Goal: Task Accomplishment & Management: Manage account settings

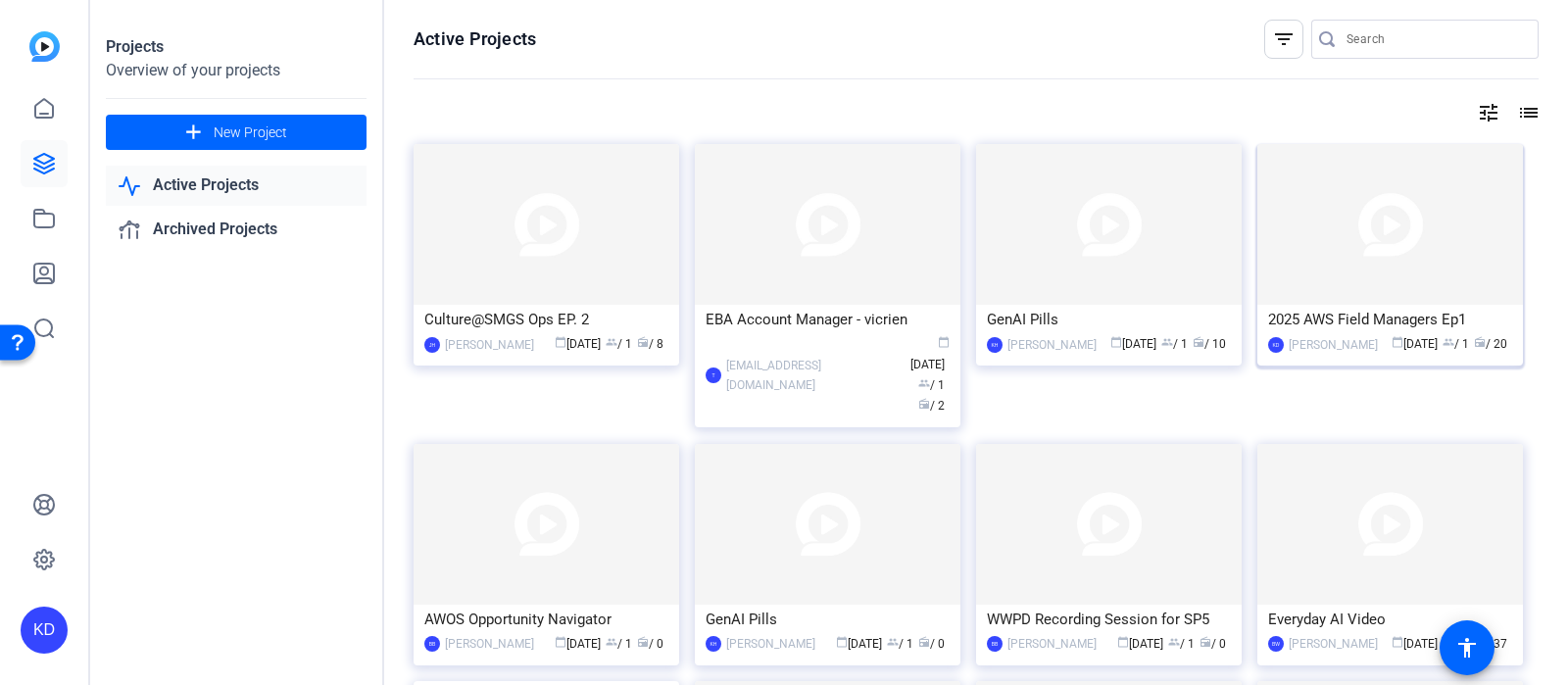
click at [1301, 247] on img at bounding box center [1390, 224] width 265 height 161
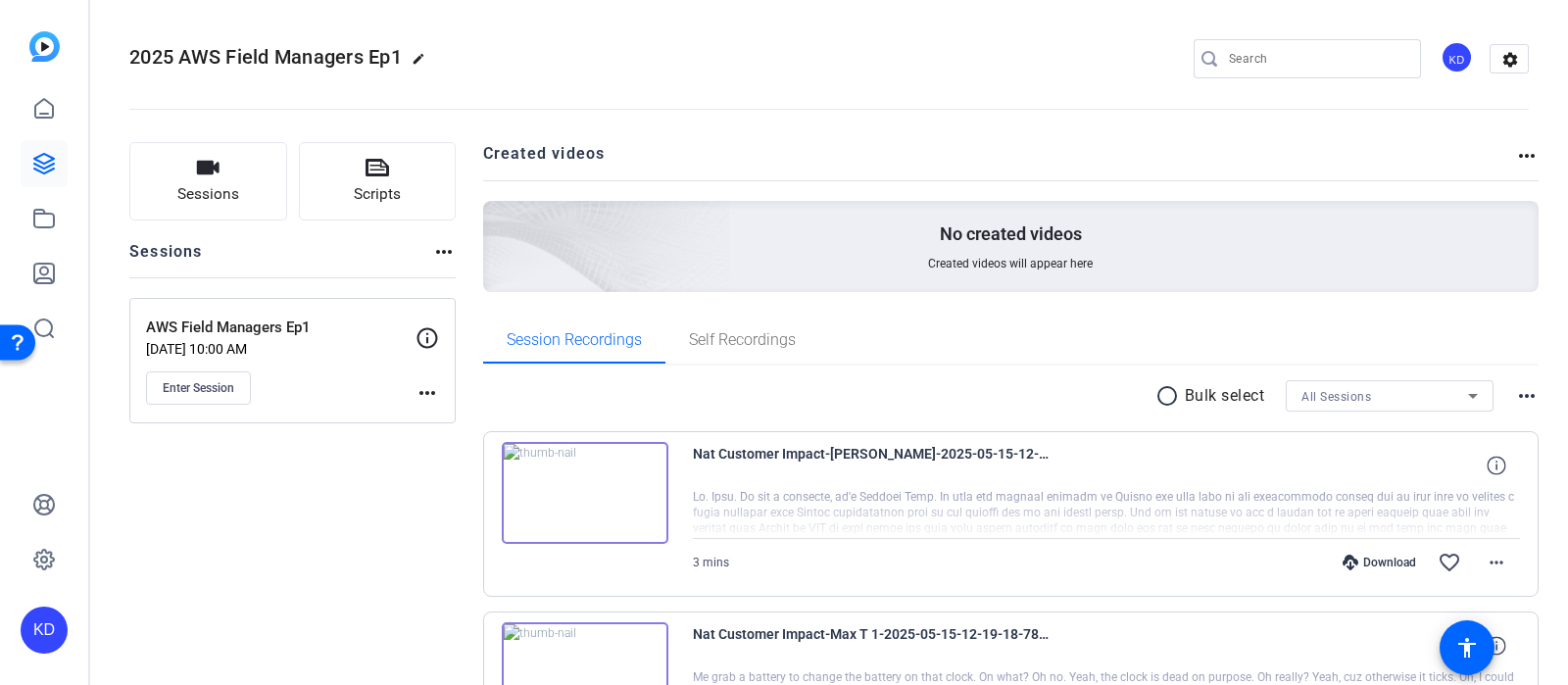
click at [1526, 158] on mat-icon "more_horiz" at bounding box center [1528, 156] width 24 height 24
click at [897, 150] on div at bounding box center [784, 342] width 1568 height 685
click at [228, 189] on span "Sessions" at bounding box center [208, 194] width 62 height 23
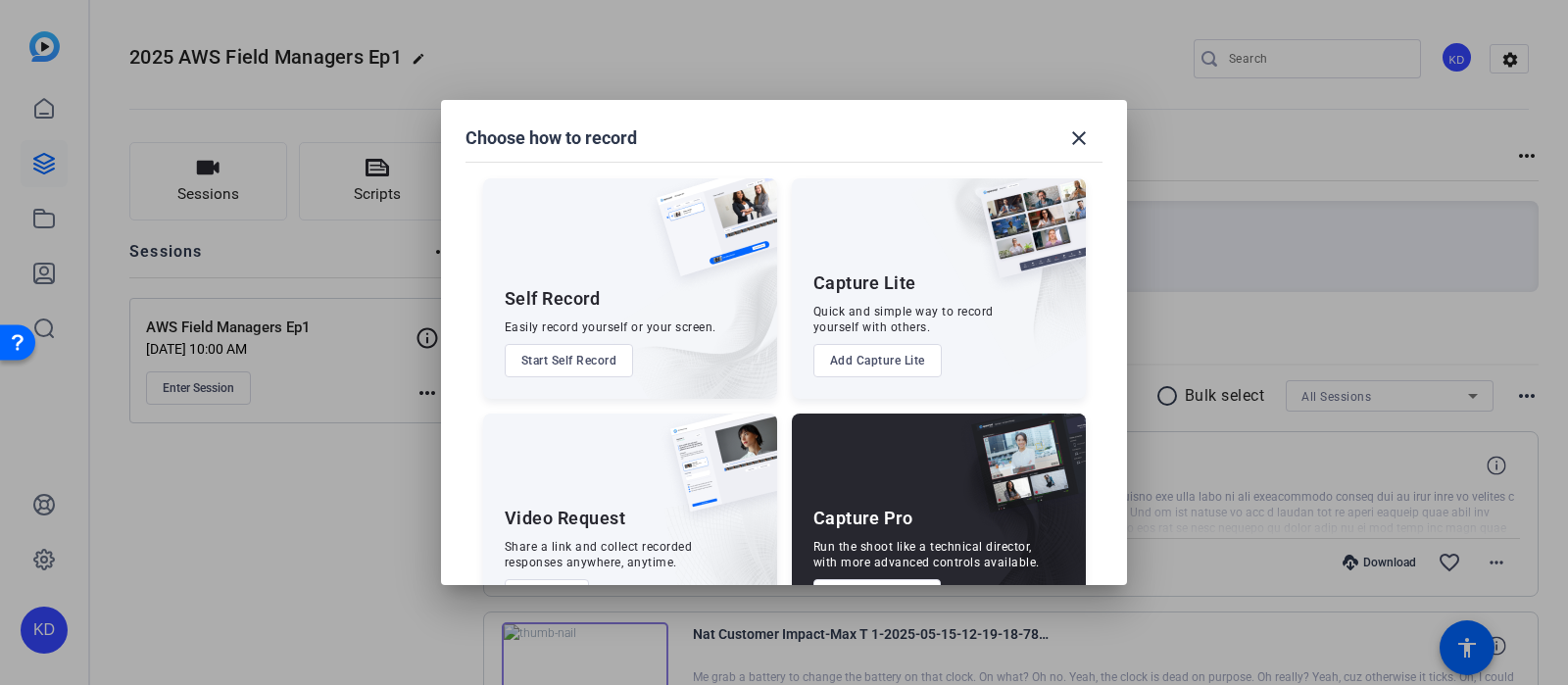
scroll to position [70, 0]
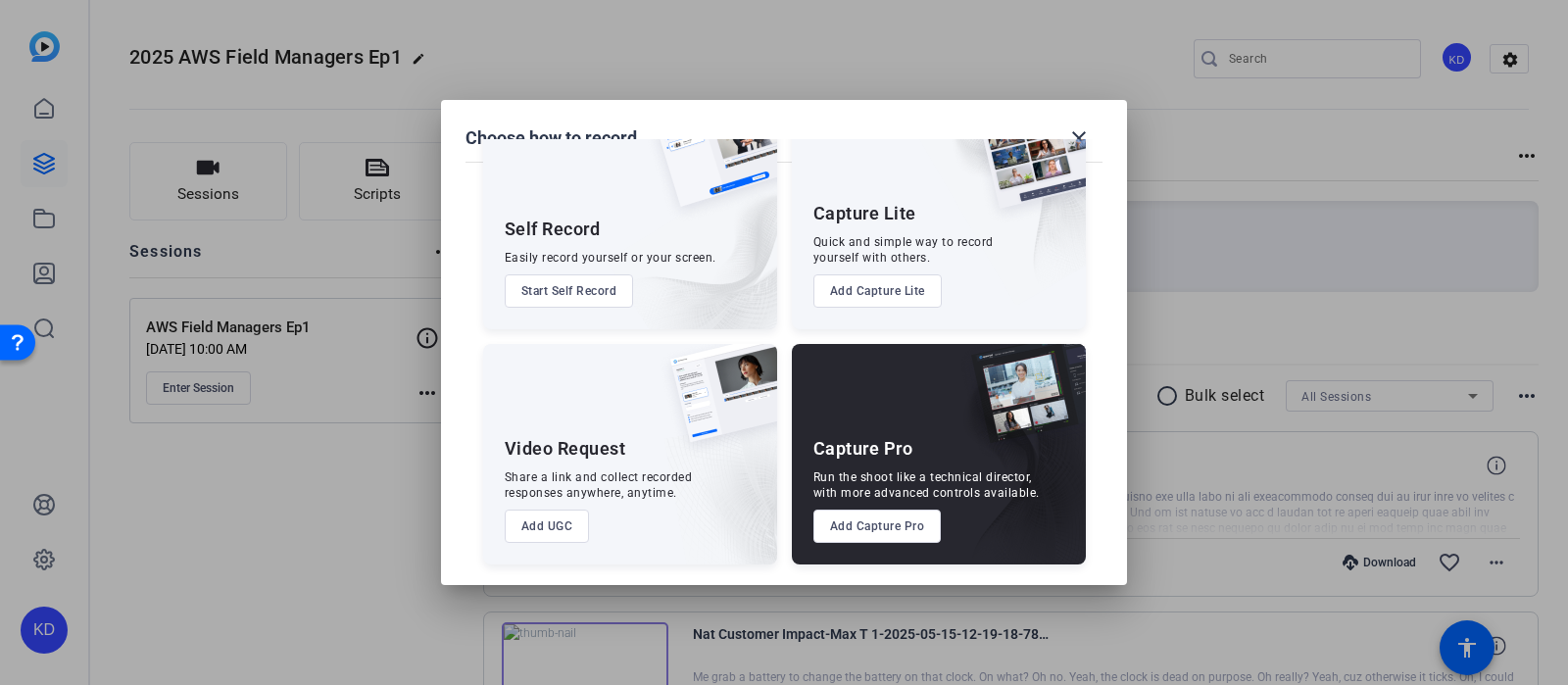
click at [853, 532] on button "Add Capture Pro" at bounding box center [878, 526] width 128 height 34
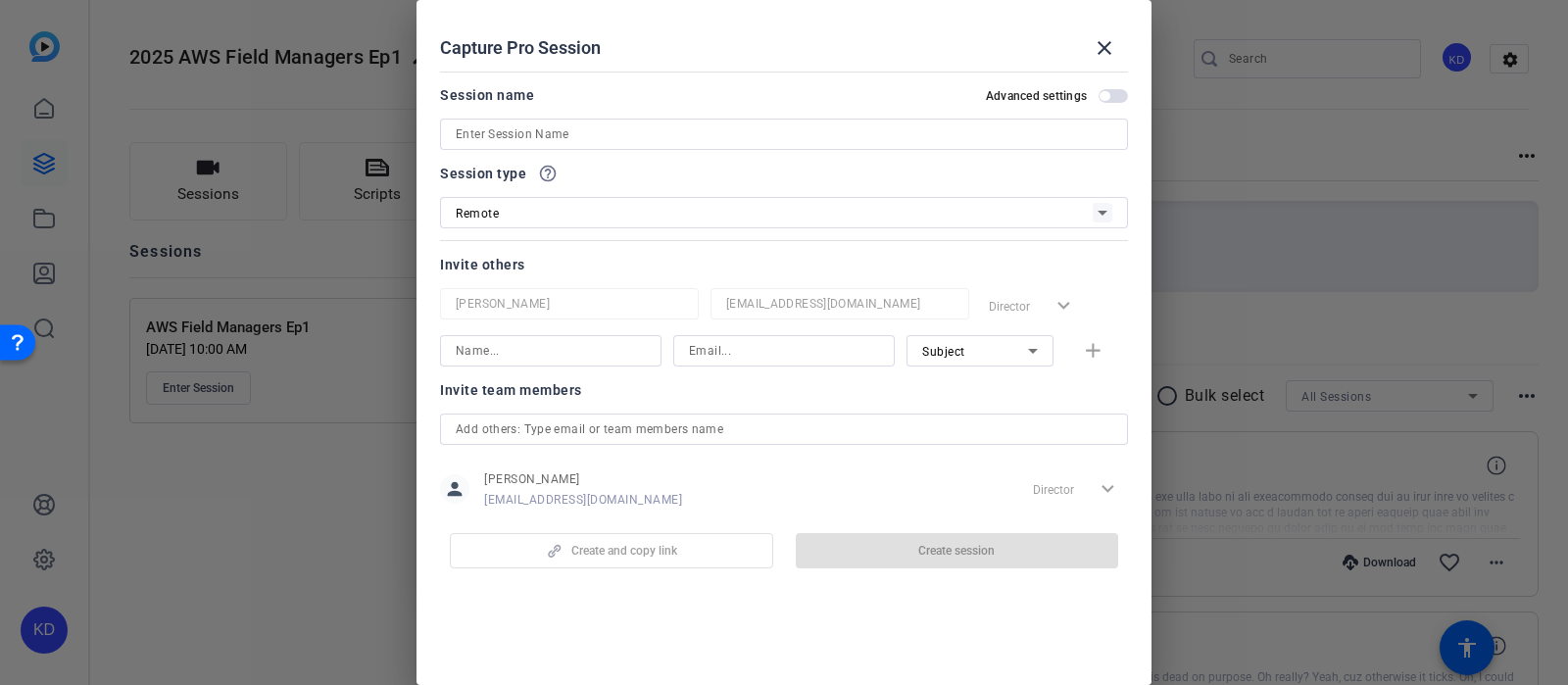
click at [665, 130] on input at bounding box center [784, 134] width 657 height 24
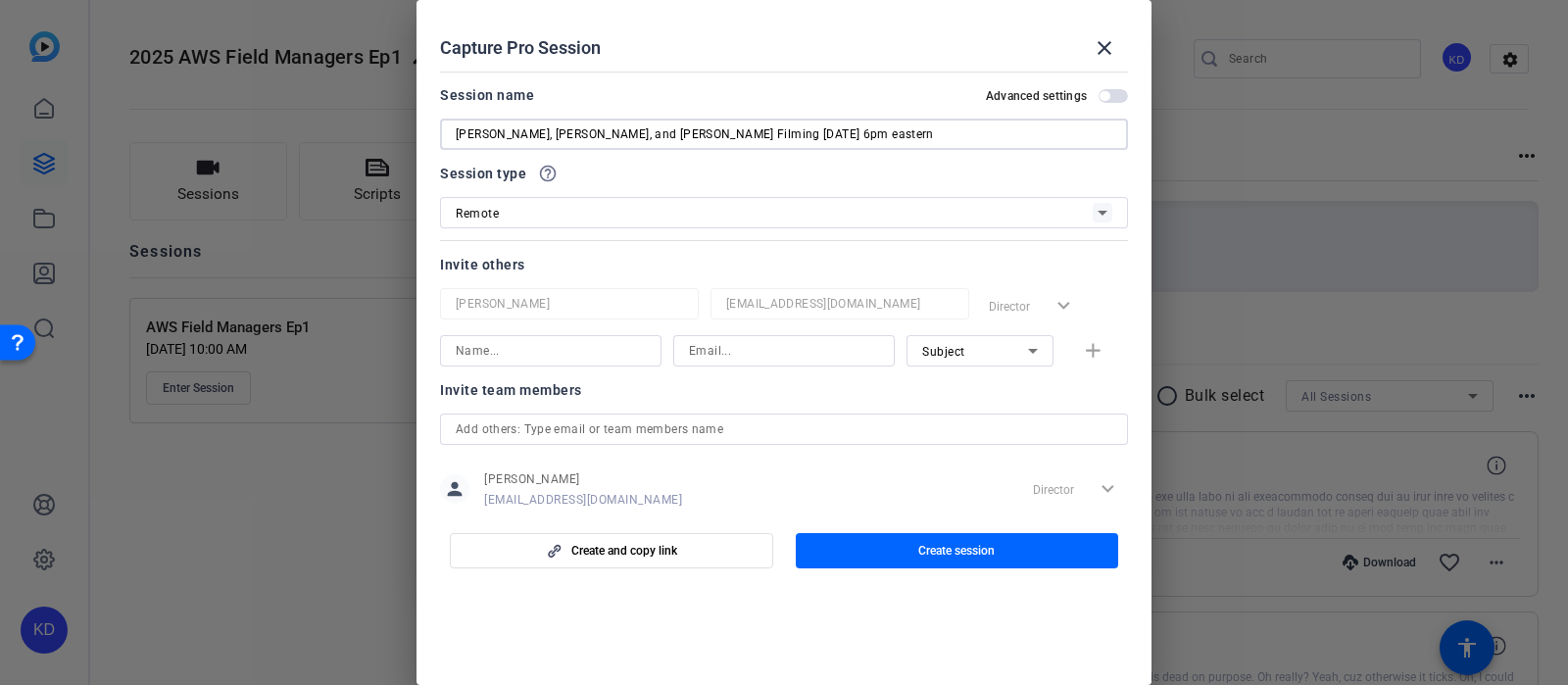
type input "[PERSON_NAME], [PERSON_NAME], and [PERSON_NAME] Filming [DATE] 6pm eastern"
click at [575, 353] on input at bounding box center [550, 351] width 190 height 24
type input "[PERSON_NAME]"
click at [699, 351] on input at bounding box center [784, 351] width 190 height 24
paste input "[EMAIL_ADDRESS][DOMAIN_NAME]"
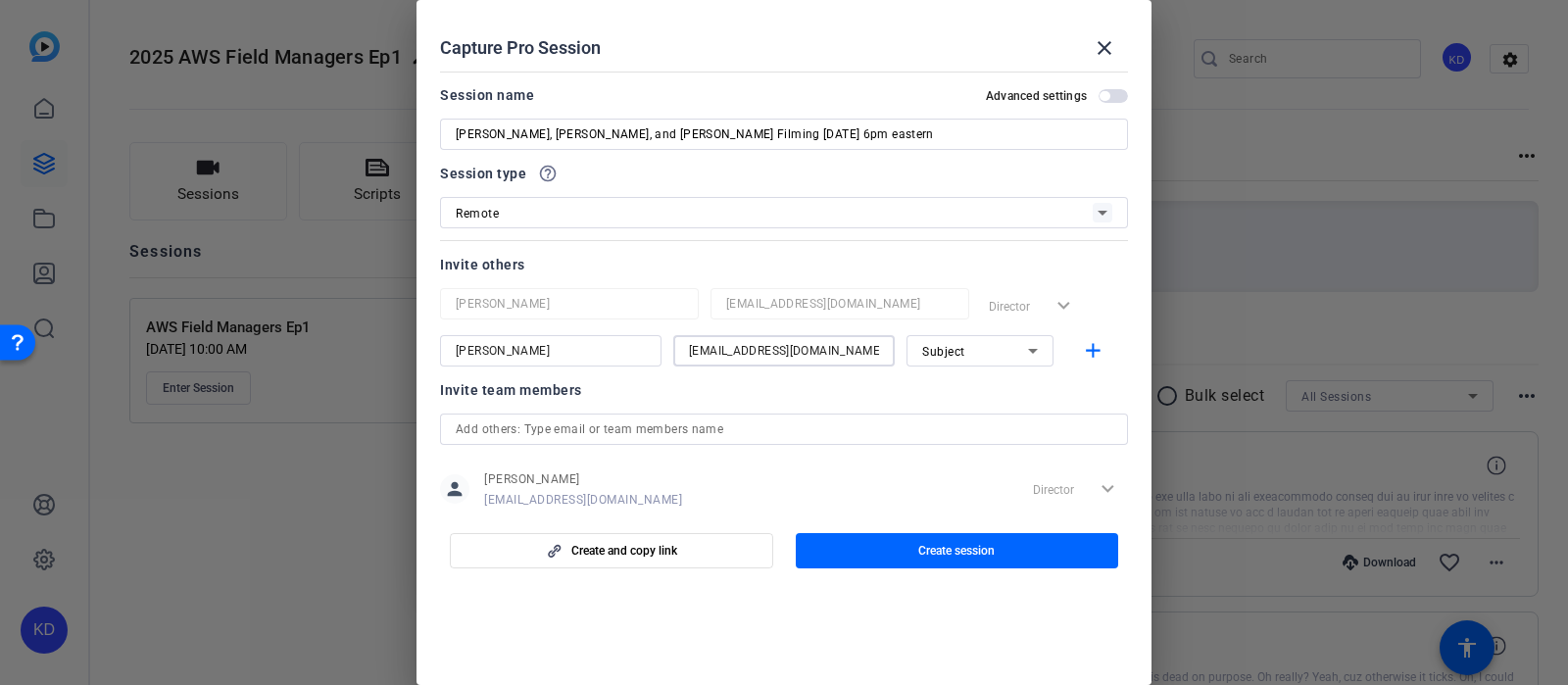
type input "[EMAIL_ADDRESS][DOMAIN_NAME]"
click at [566, 361] on input "[PERSON_NAME]" at bounding box center [550, 351] width 190 height 24
type input "[PERSON_NAME]"
click at [1087, 348] on mat-icon "add" at bounding box center [1093, 351] width 25 height 25
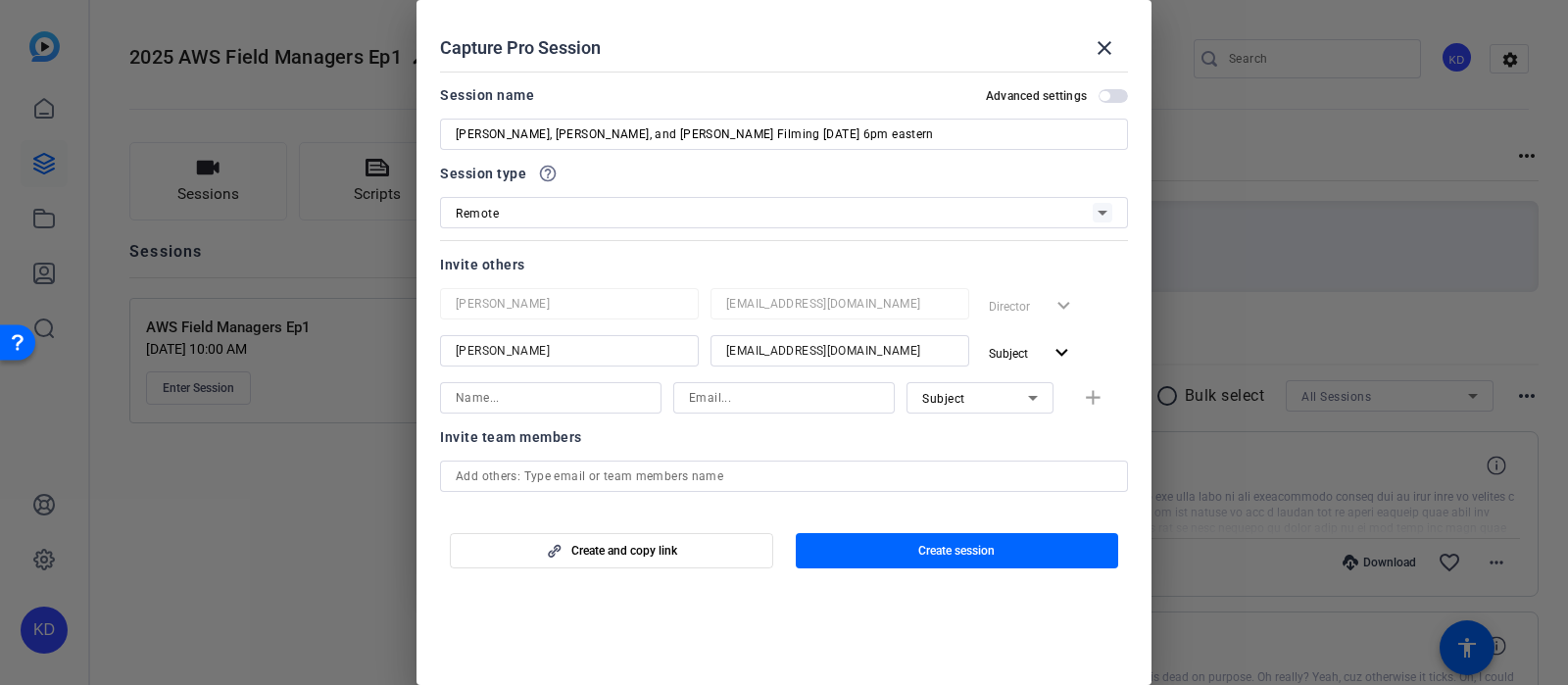
click at [488, 398] on input at bounding box center [550, 398] width 190 height 24
type input "[PERSON_NAME]"
click at [802, 399] on input at bounding box center [784, 398] width 190 height 24
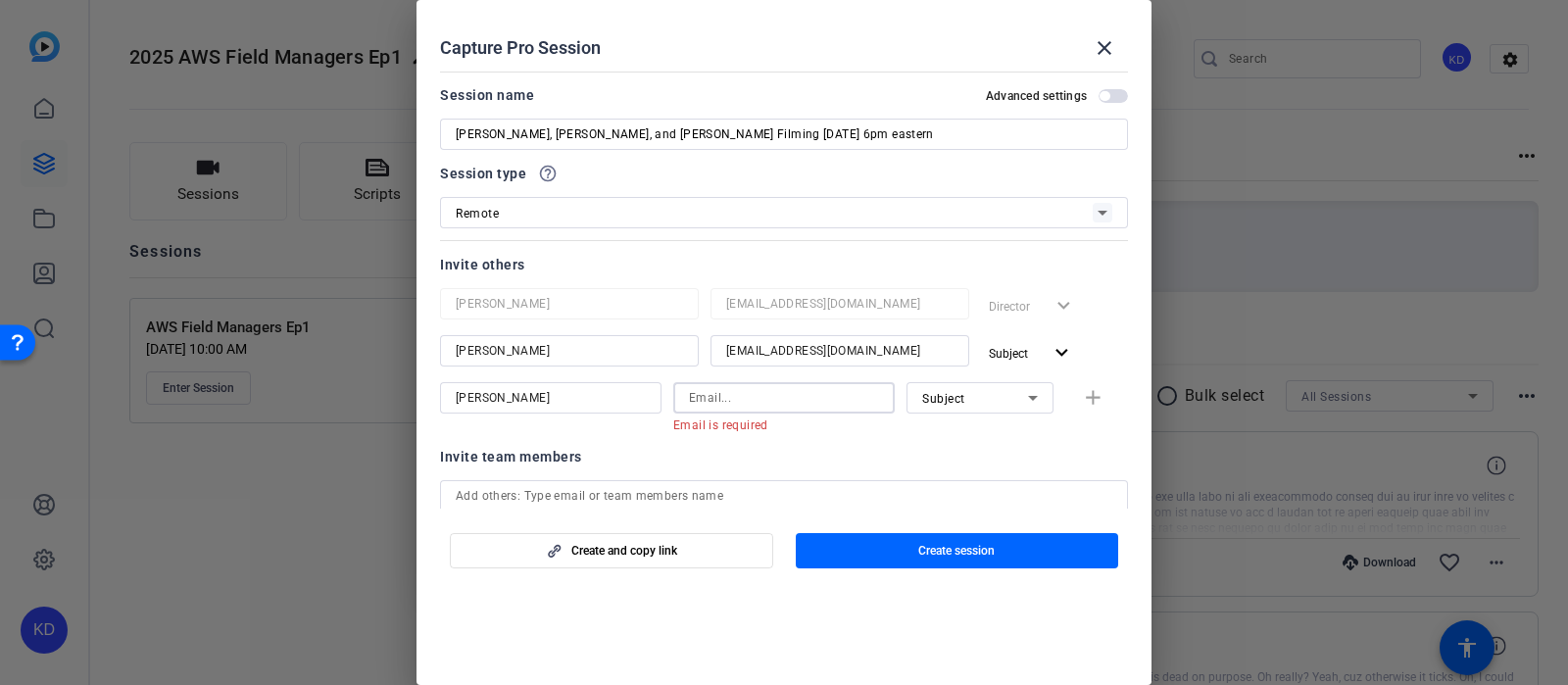
click at [716, 397] on input at bounding box center [784, 398] width 190 height 24
paste input "[EMAIL_ADDRESS][DOMAIN_NAME]"
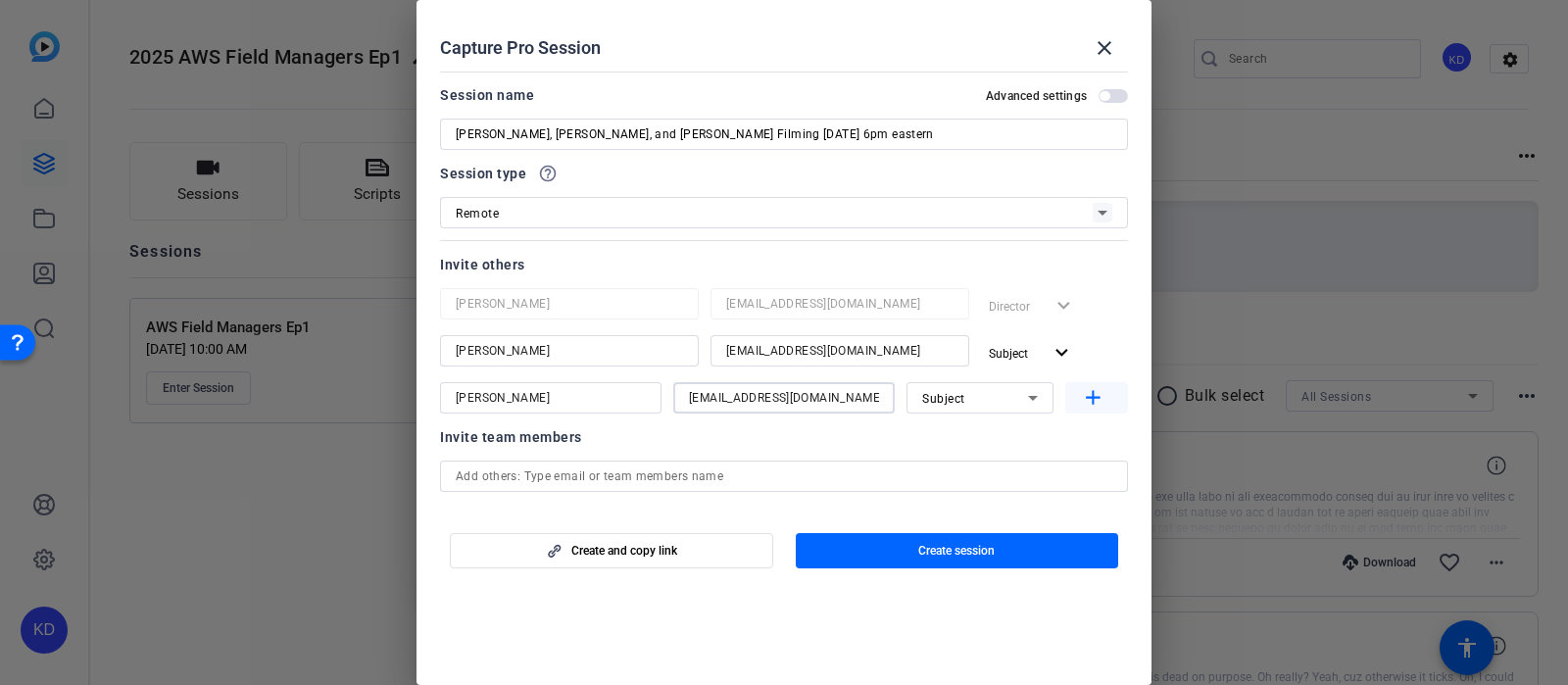
type input "[EMAIL_ADDRESS][DOMAIN_NAME]"
click at [1091, 390] on mat-icon "add" at bounding box center [1093, 398] width 25 height 25
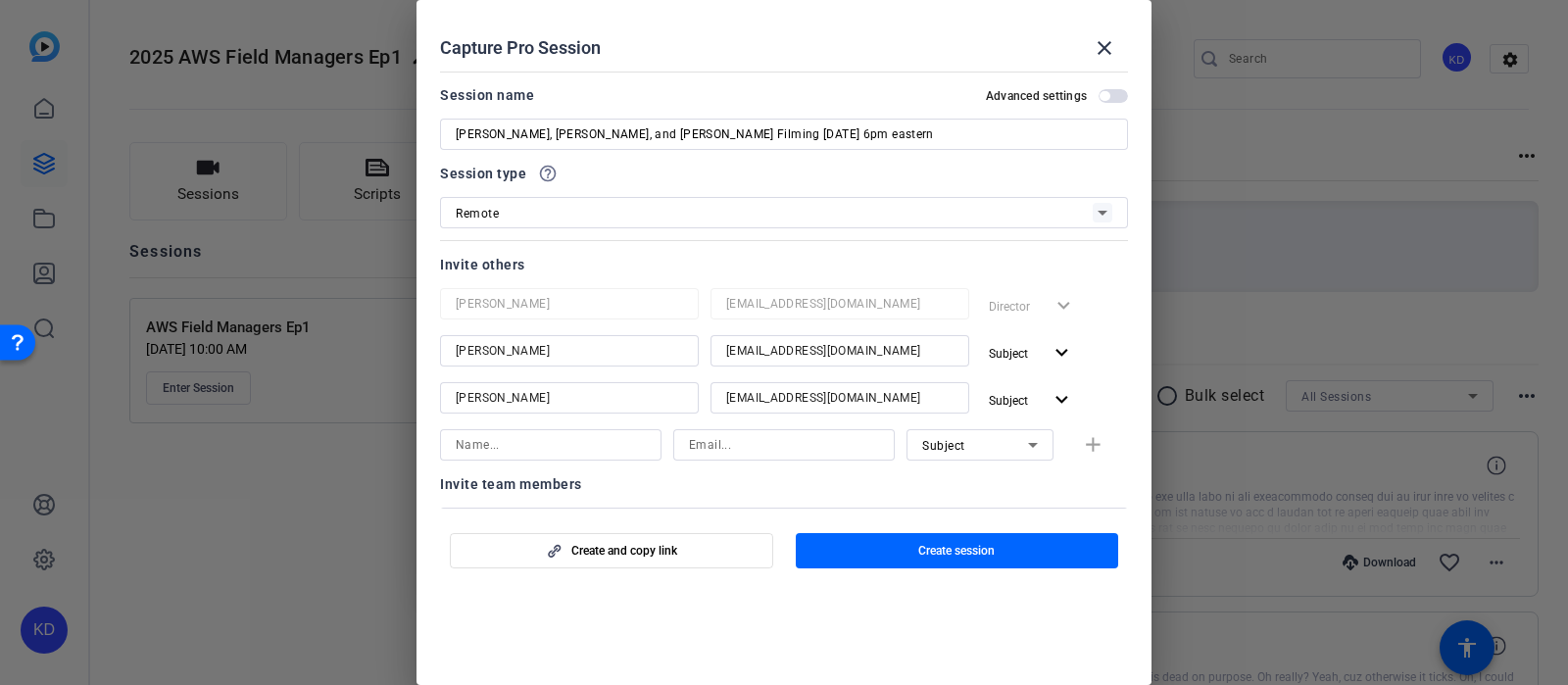
click at [566, 448] on input at bounding box center [550, 445] width 190 height 24
type input "[PERSON_NAME]"
click at [784, 446] on input at bounding box center [784, 445] width 190 height 24
type input "[EMAIL_ADDRESS][DOMAIN_NAME]"
click at [989, 457] on div "Subject" at bounding box center [979, 445] width 115 height 32
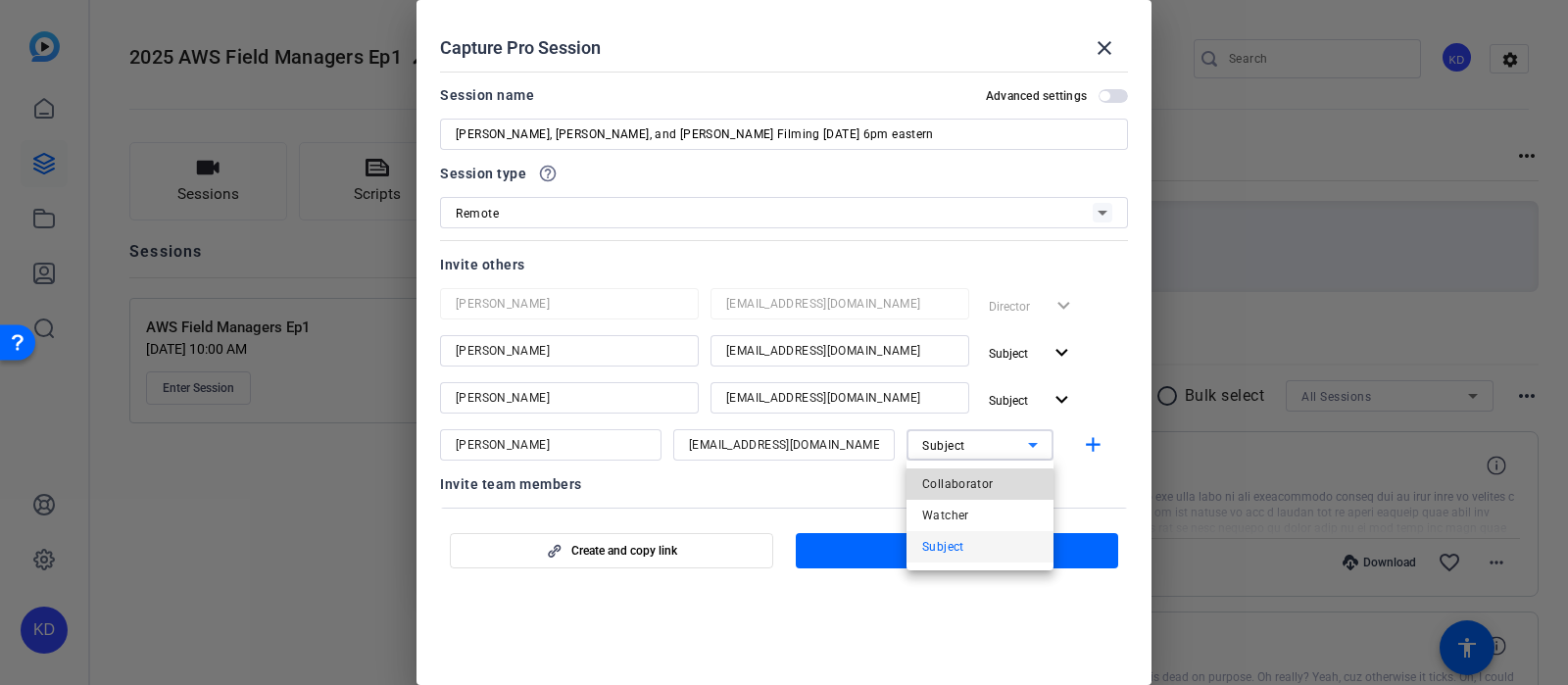
click at [948, 491] on span "Collaborator" at bounding box center [958, 484] width 72 height 24
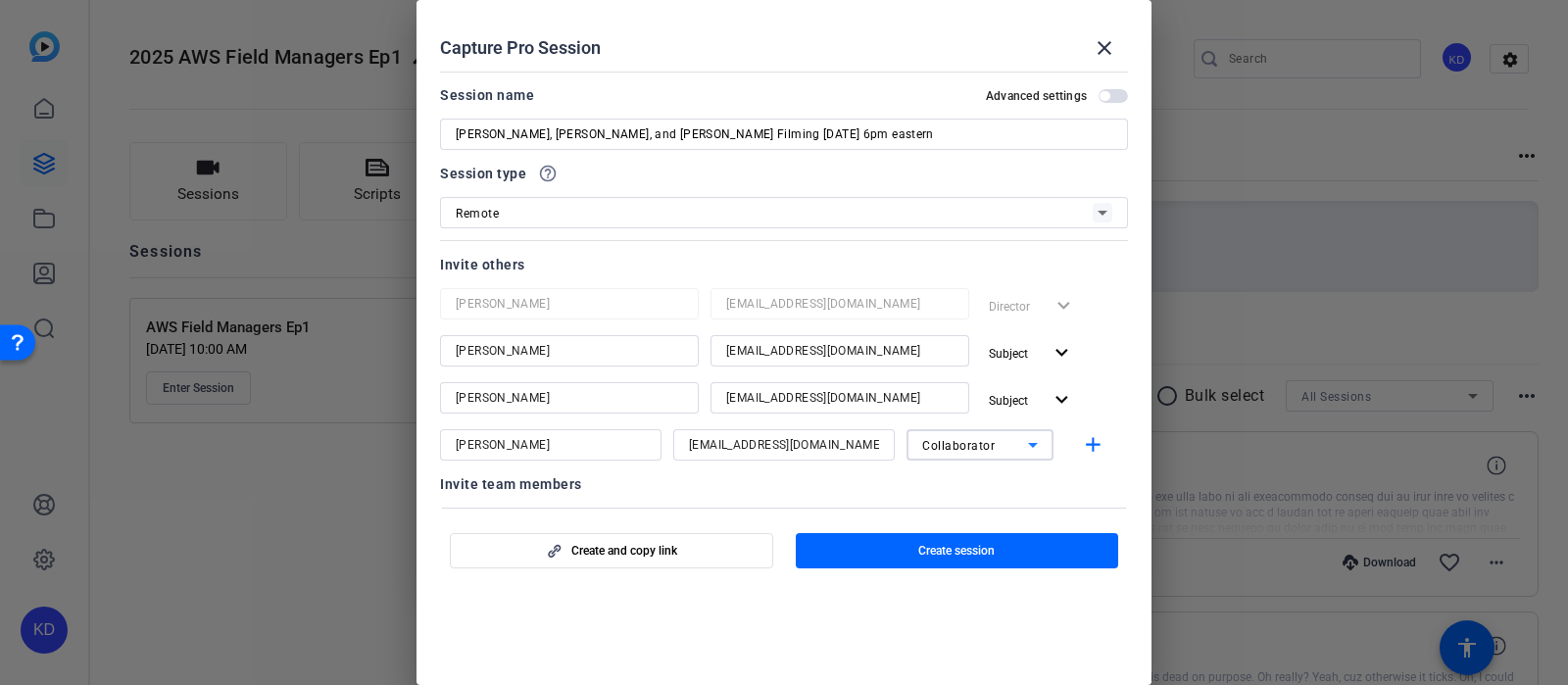
click at [881, 498] on div "Invite team members person [PERSON_NAME] [PERSON_NAME][EMAIL_ADDRESS][DOMAIN_NA…" at bounding box center [784, 549] width 688 height 155
click at [894, 539] on span "button" at bounding box center [958, 551] width 323 height 47
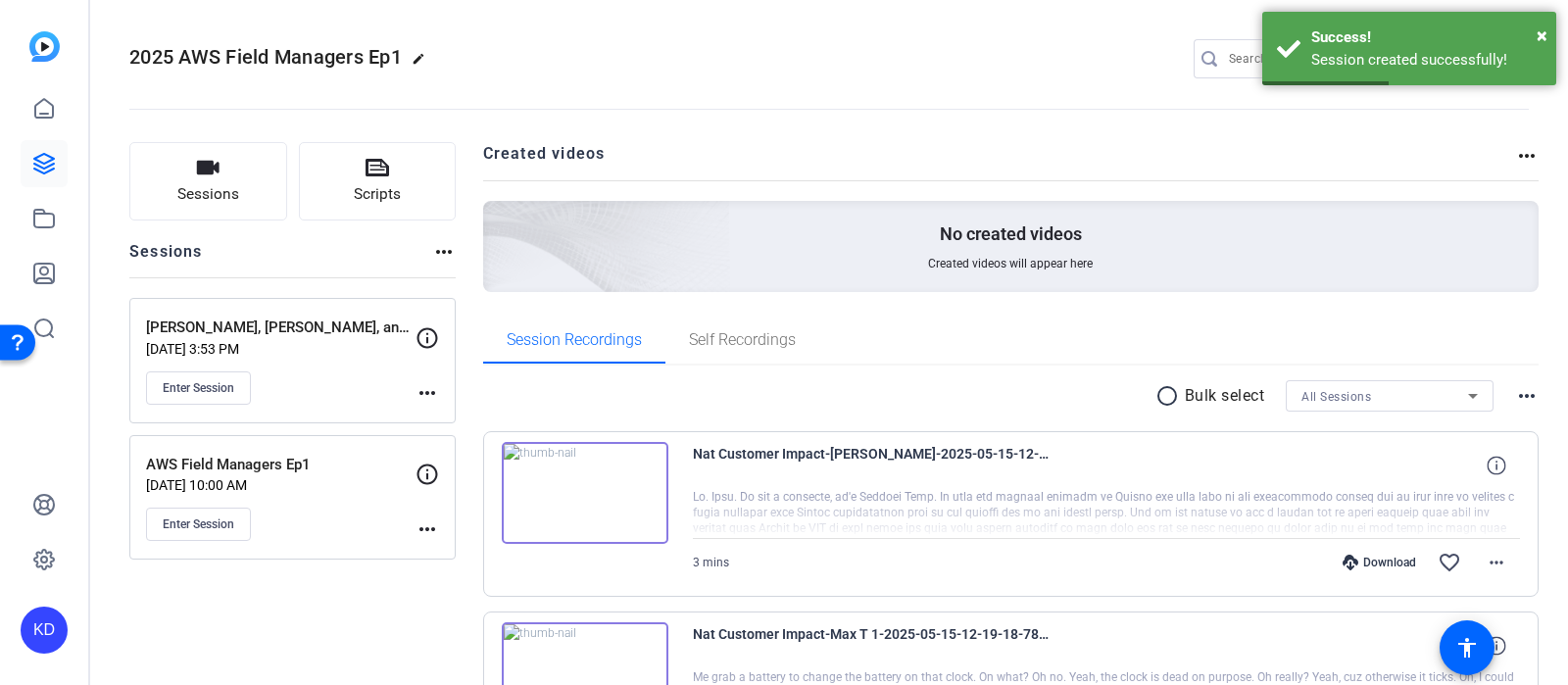
click at [428, 395] on mat-icon "more_horiz" at bounding box center [427, 393] width 24 height 24
click at [454, 415] on span "Edit Session" at bounding box center [475, 420] width 89 height 24
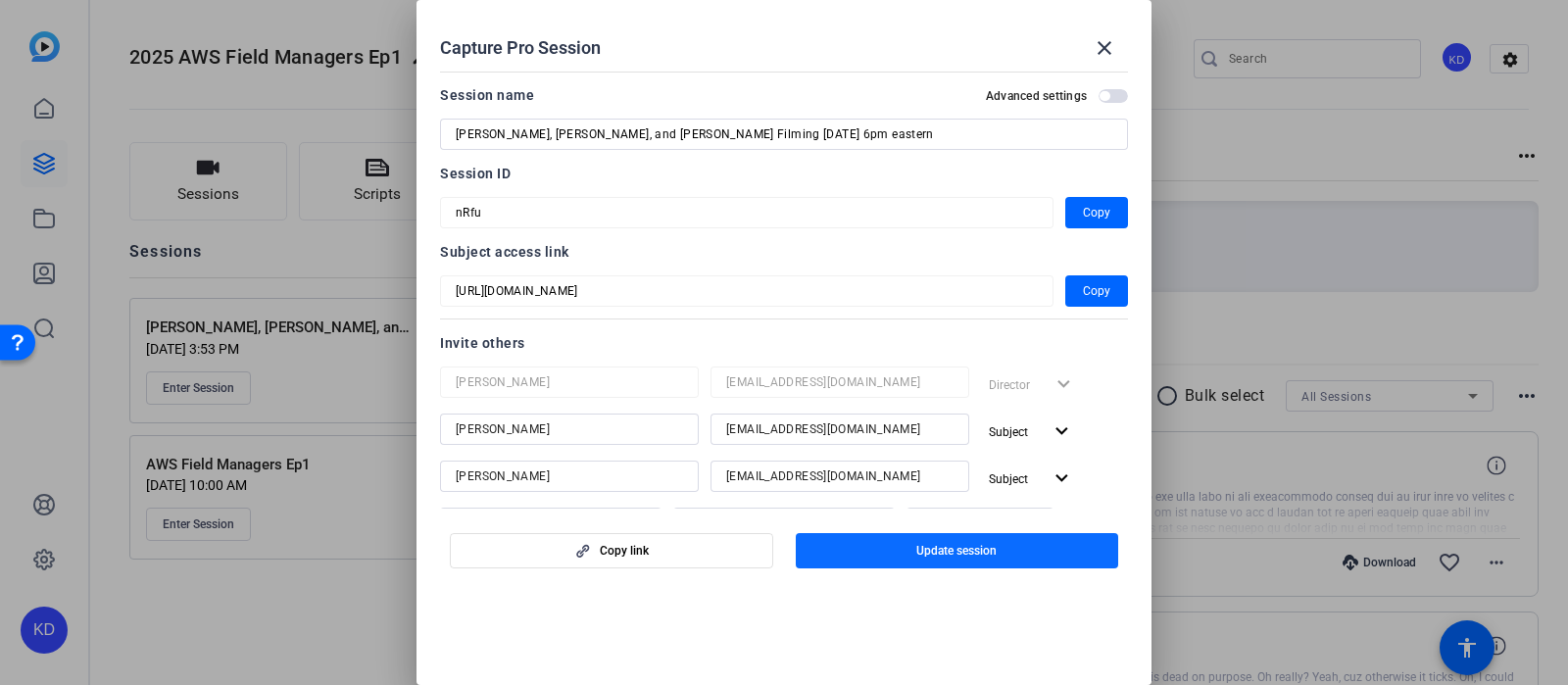
click at [879, 562] on span "button" at bounding box center [958, 551] width 323 height 47
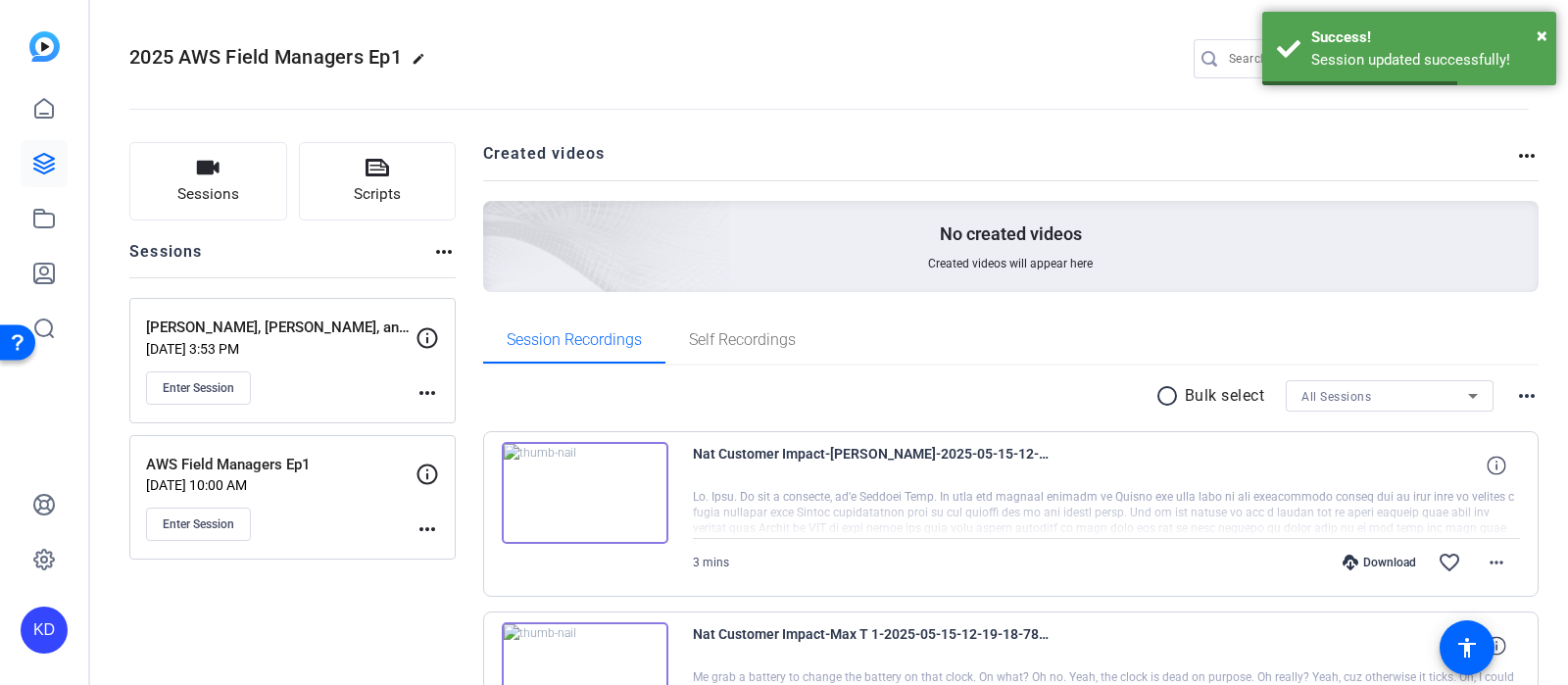
click at [426, 395] on mat-icon "more_horiz" at bounding box center [427, 393] width 24 height 24
click at [447, 416] on span "Edit Session" at bounding box center [475, 420] width 89 height 24
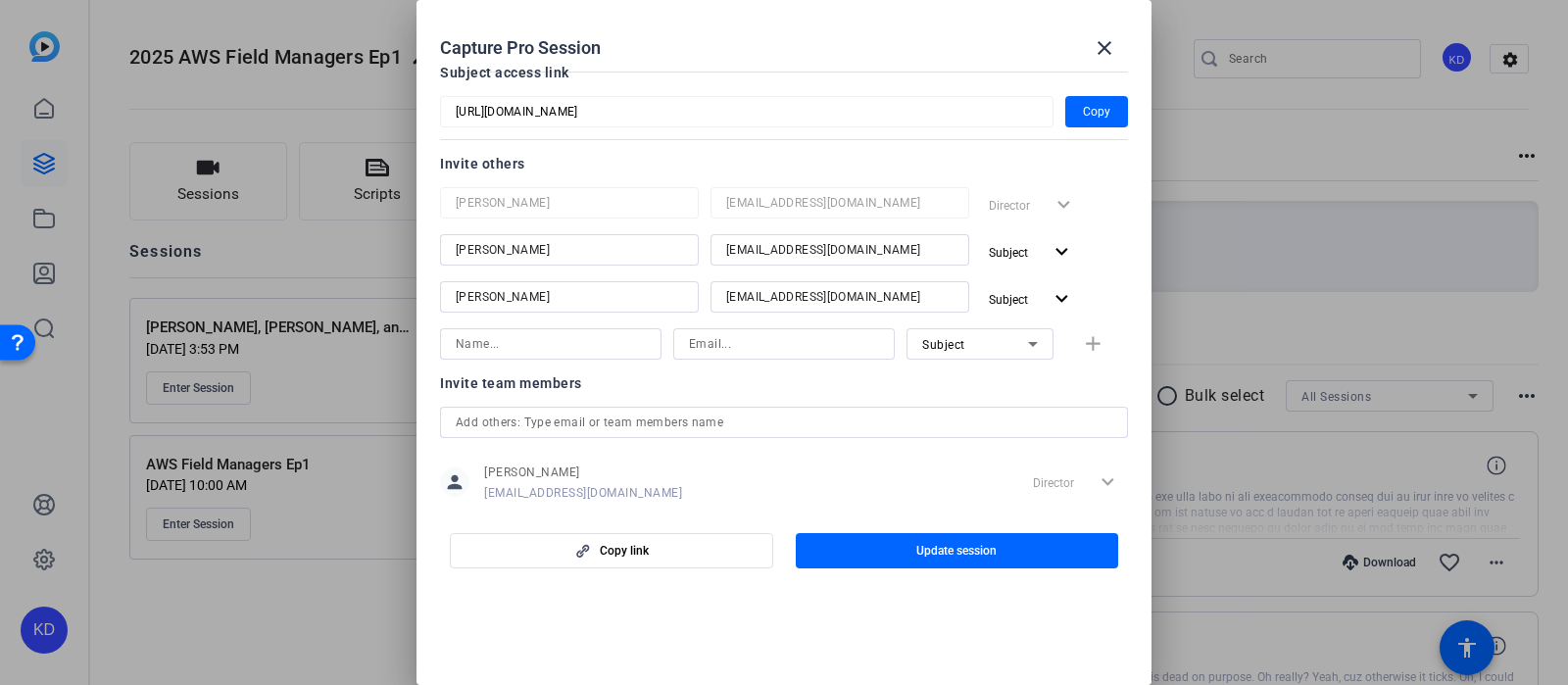
scroll to position [185, 0]
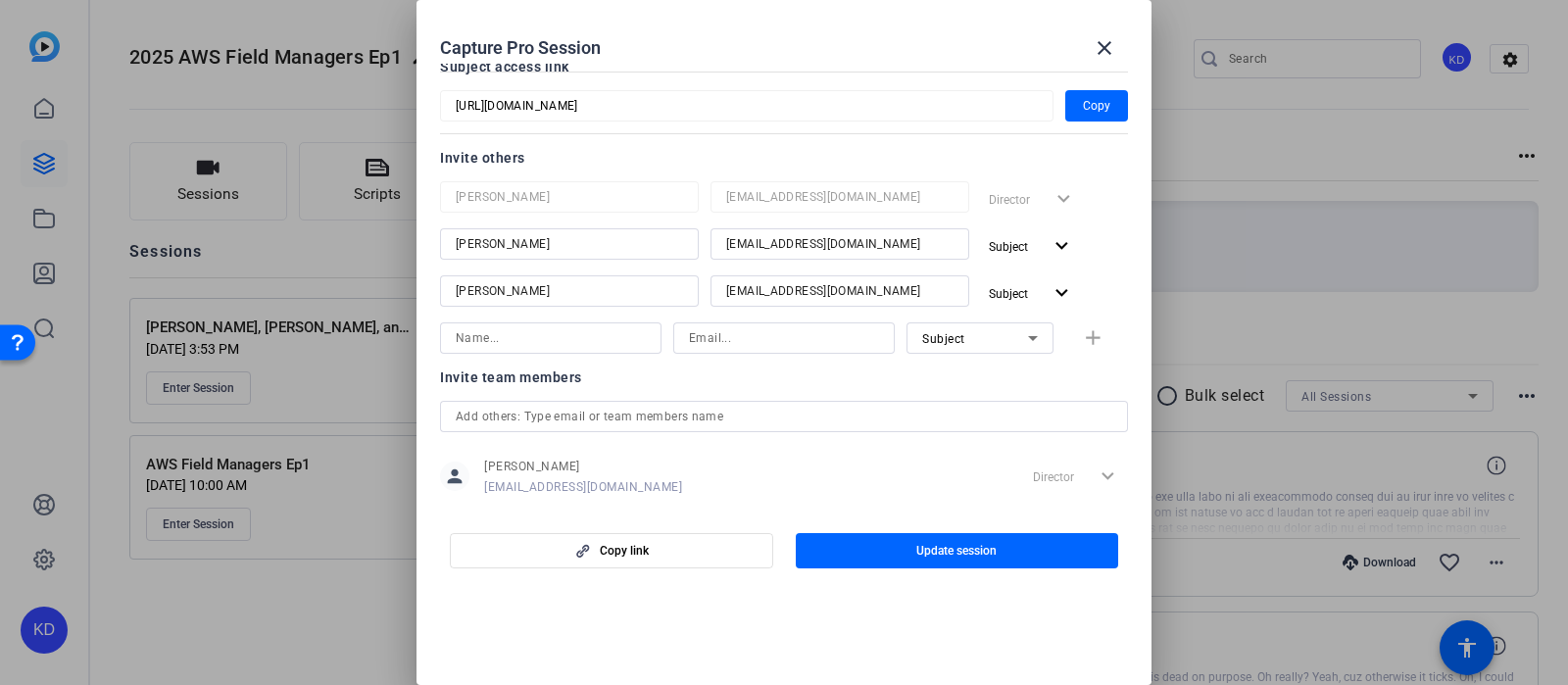
click at [639, 329] on input at bounding box center [550, 338] width 190 height 24
type input "[PERSON_NAME]"
type input "[EMAIL_ADDRESS][DOMAIN_NAME]"
click at [1038, 335] on icon at bounding box center [1033, 338] width 24 height 24
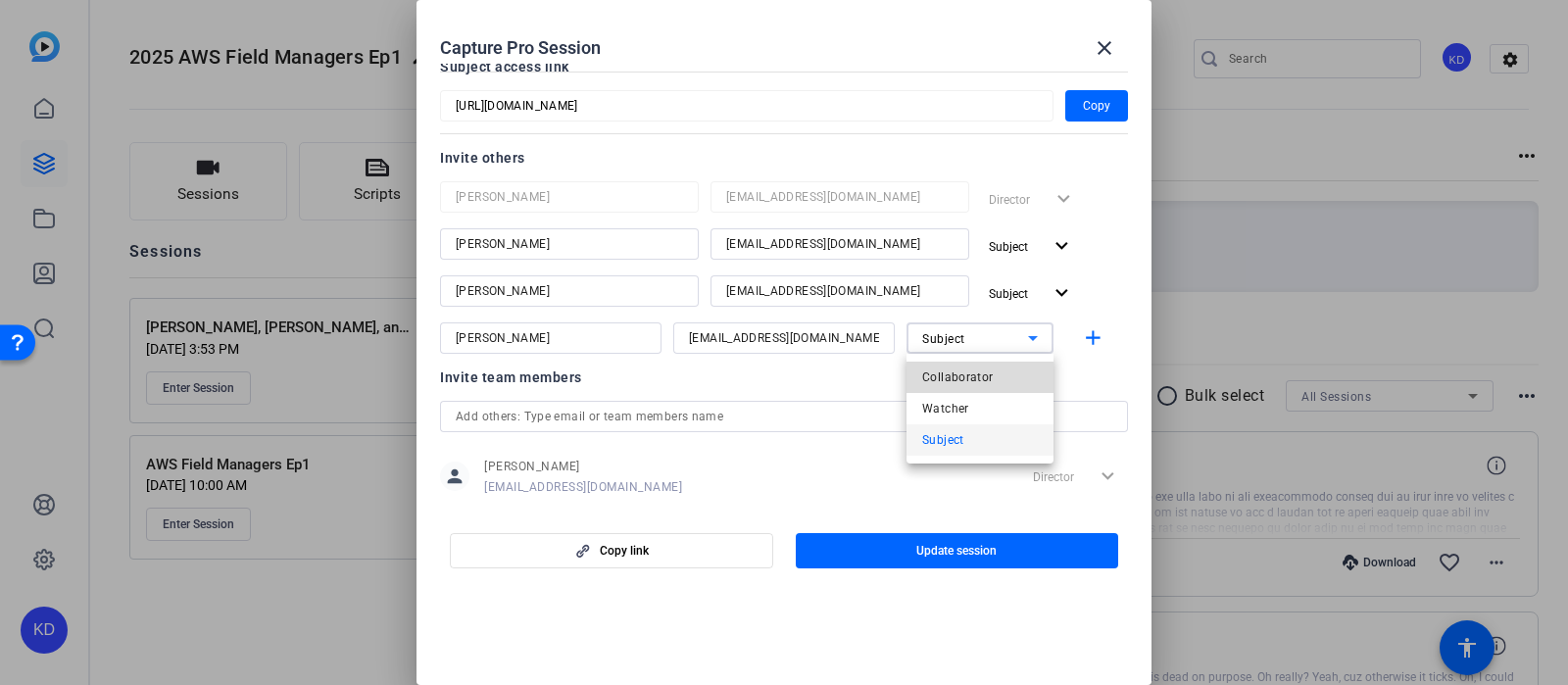
click at [984, 378] on span "Collaborator" at bounding box center [958, 377] width 72 height 24
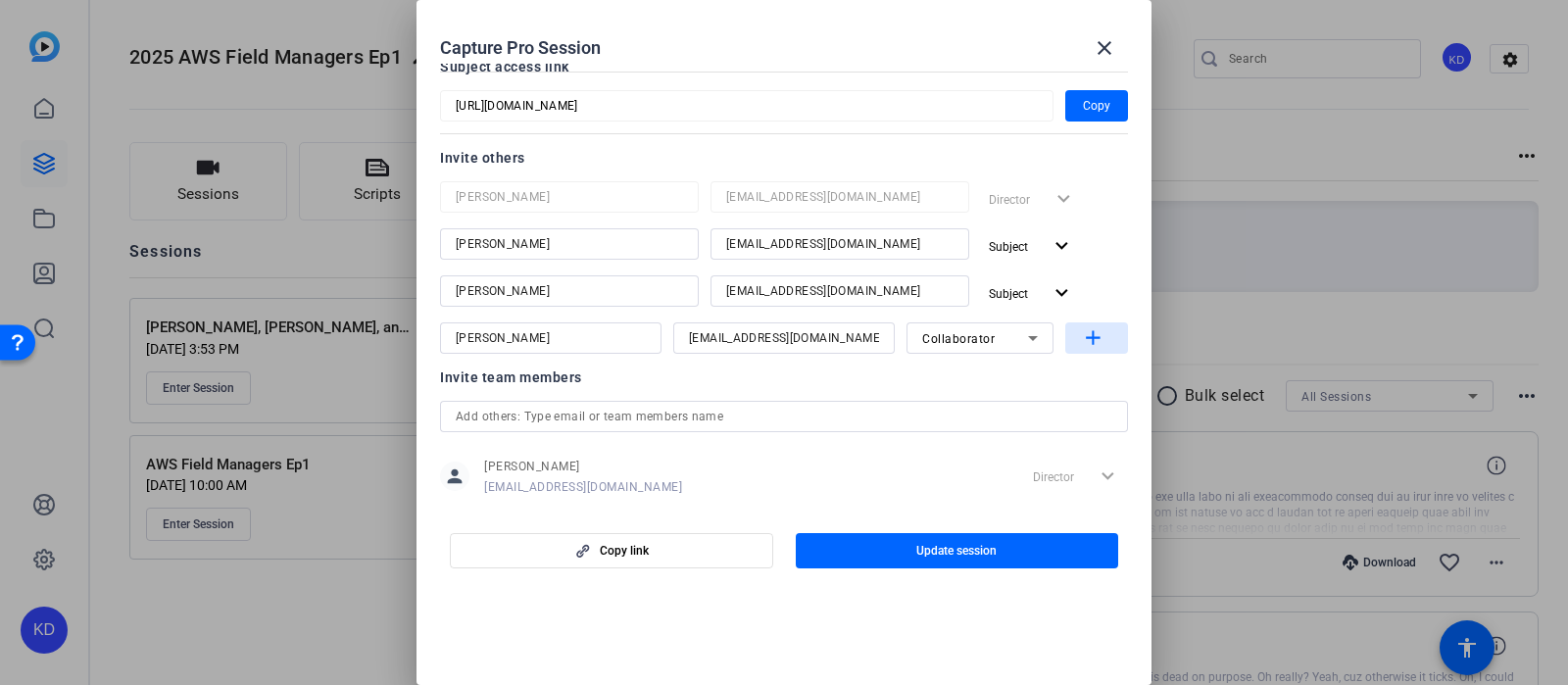
click at [1089, 337] on mat-icon "add" at bounding box center [1093, 338] width 25 height 25
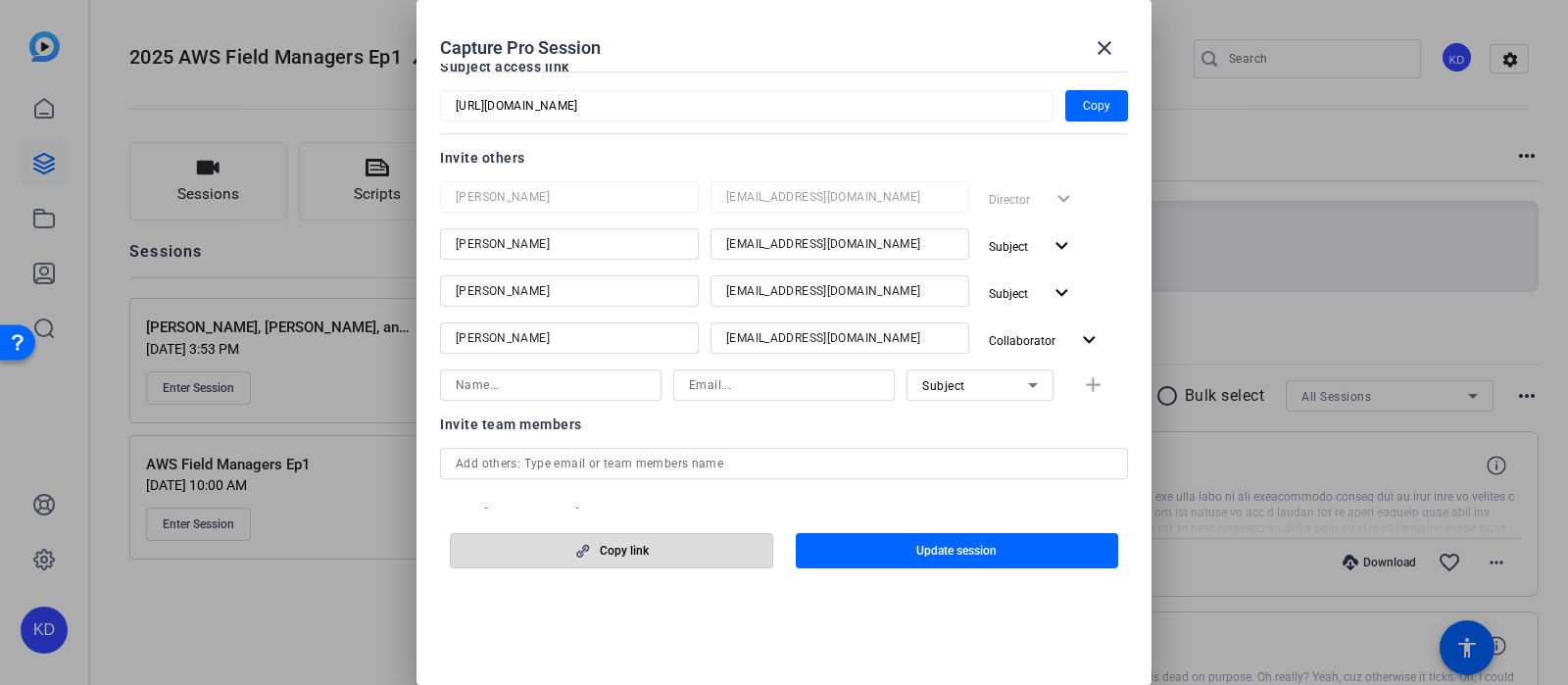
click at [638, 552] on span "Copy link" at bounding box center [624, 551] width 49 height 16
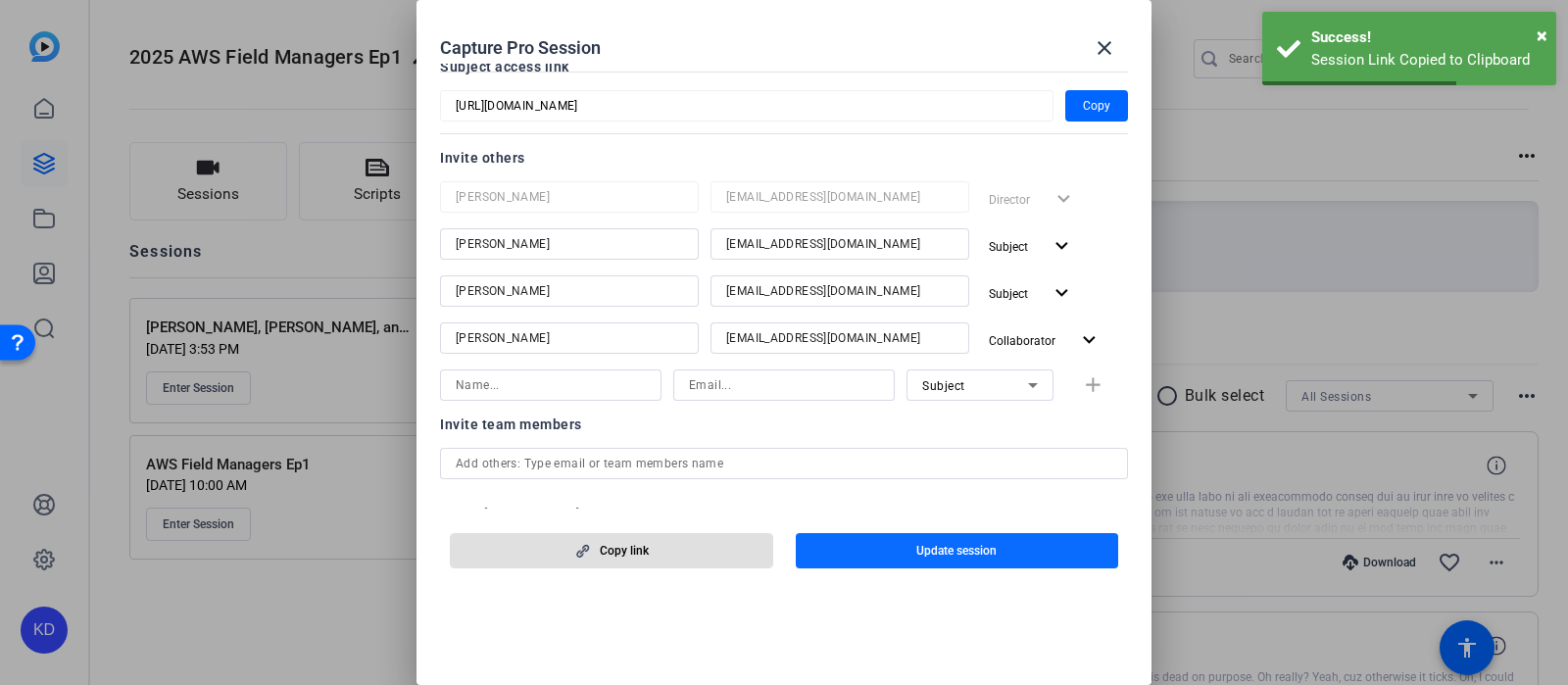
click at [942, 550] on span "Update session" at bounding box center [957, 551] width 81 height 16
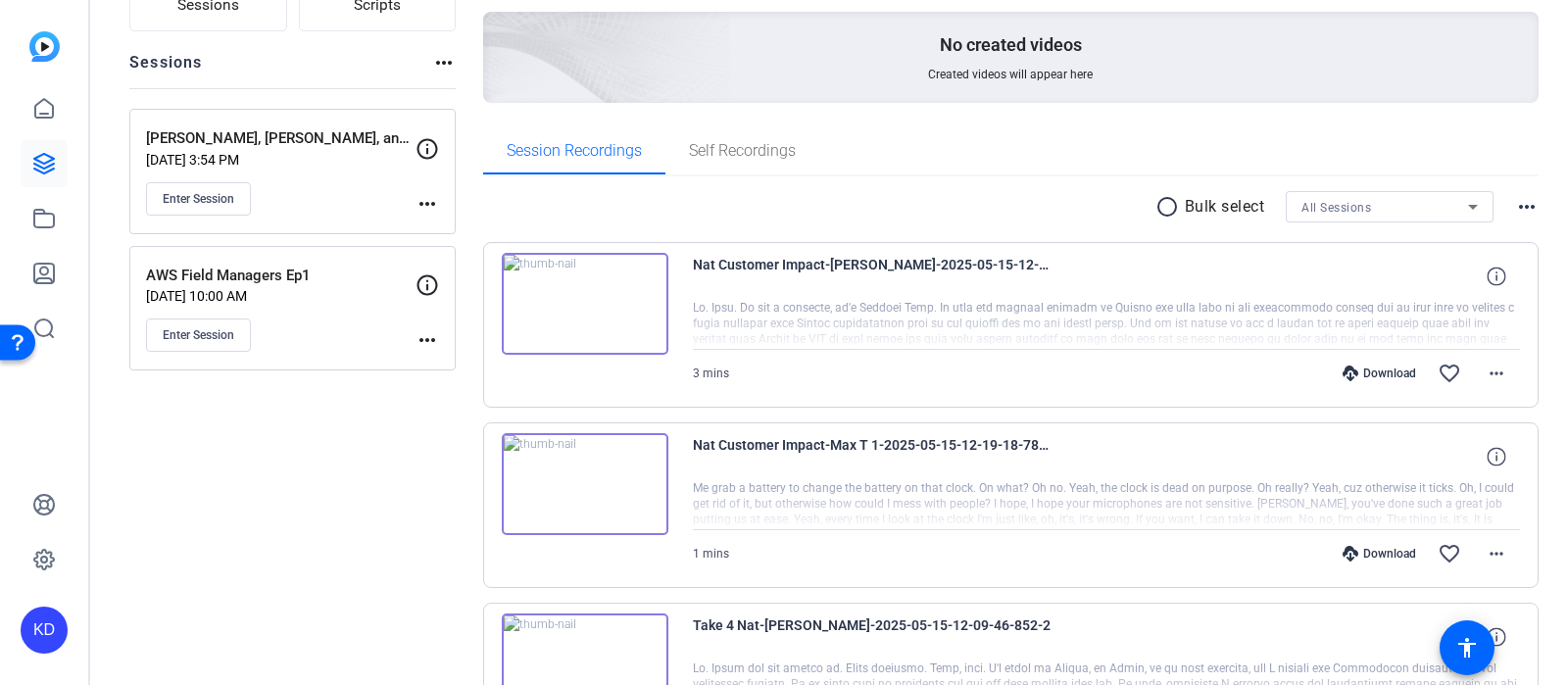
scroll to position [0, 0]
